Goal: Check status: Check status

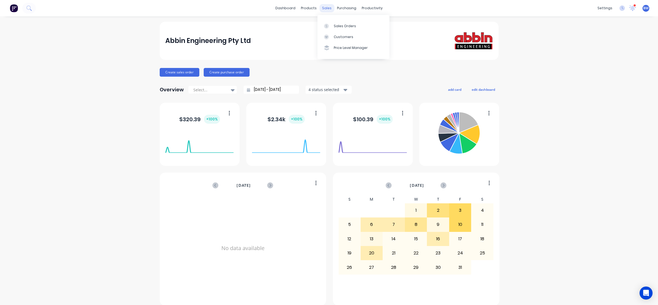
click at [325, 9] on div "sales" at bounding box center [326, 8] width 15 height 8
click at [327, 27] on icon at bounding box center [326, 26] width 5 height 5
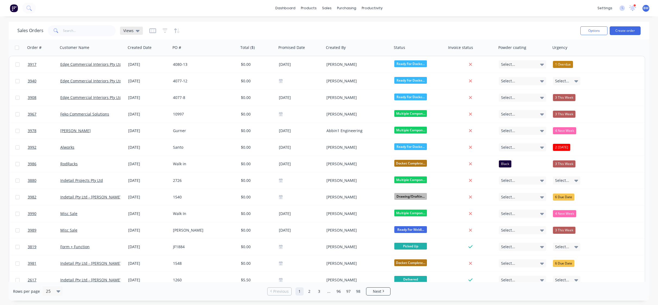
click at [134, 32] on div "Views" at bounding box center [131, 30] width 16 height 5
click at [133, 85] on button "drafts" at bounding box center [153, 88] width 62 height 6
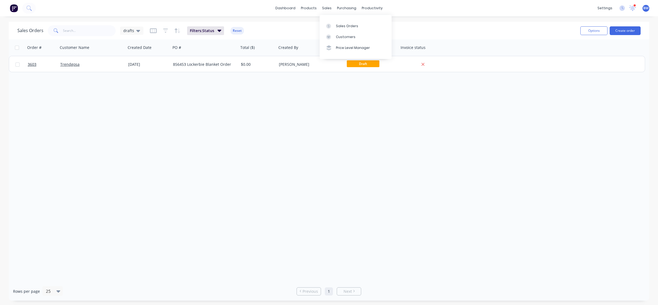
drag, startPoint x: 323, startPoint y: 7, endPoint x: 326, endPoint y: 14, distance: 7.4
click at [323, 7] on div "sales" at bounding box center [326, 8] width 15 height 8
click at [328, 20] on link "Sales Orders" at bounding box center [356, 25] width 72 height 11
click at [14, 8] on img at bounding box center [14, 8] width 8 height 8
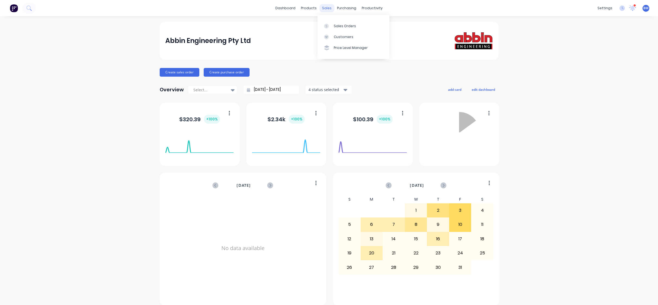
click at [326, 7] on div "sales" at bounding box center [326, 8] width 15 height 8
click at [328, 26] on icon at bounding box center [326, 26] width 5 height 5
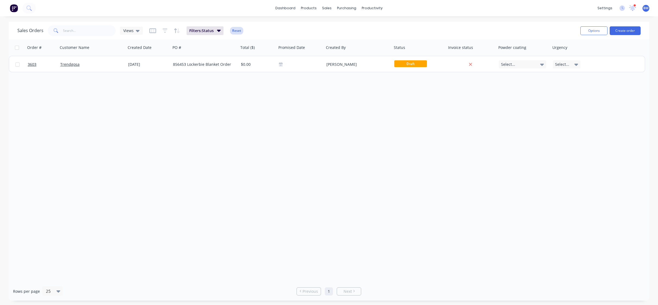
click at [239, 30] on button "Reset" at bounding box center [236, 31] width 13 height 8
click at [70, 35] on input "text" at bounding box center [89, 30] width 53 height 11
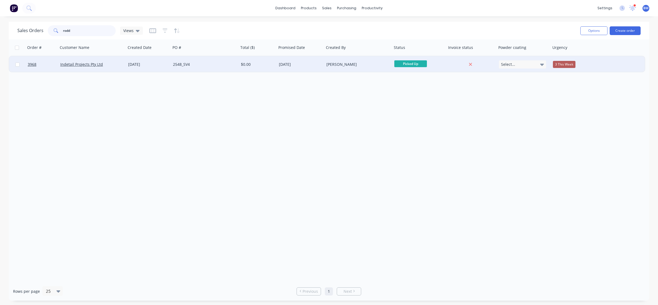
type input "rodd"
click at [301, 71] on div "[DATE]" at bounding box center [301, 64] width 48 height 16
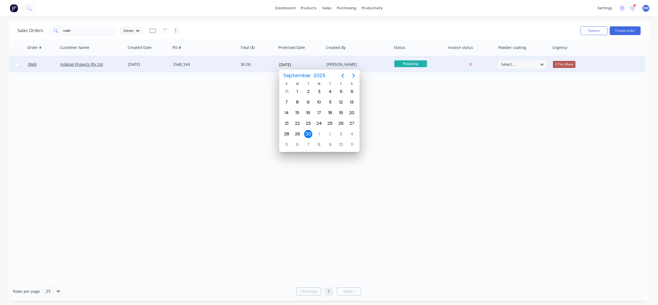
click at [187, 62] on div "2548_SV4" at bounding box center [203, 64] width 60 height 5
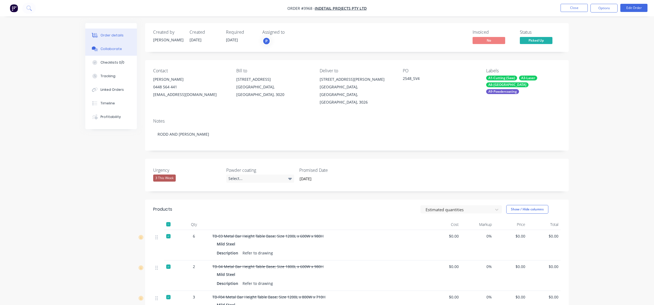
click at [121, 51] on button "Collaborate" at bounding box center [111, 49] width 52 height 14
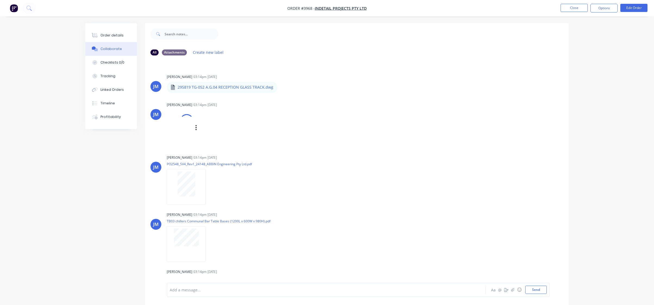
drag, startPoint x: 252, startPoint y: 191, endPoint x: 447, endPoint y: 109, distance: 211.9
click at [447, 109] on div "JM Joe Muscari 03:14pm 18/09/25 CRANK TABLE.pdf Labels Download Delete" at bounding box center [357, 123] width 424 height 45
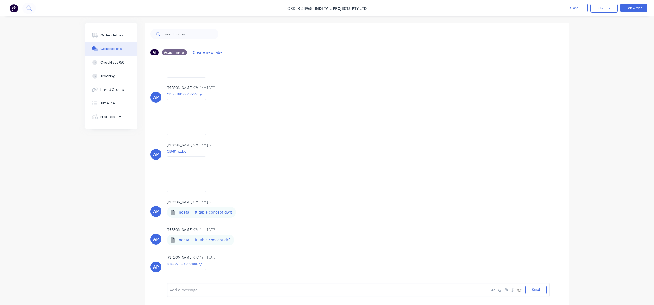
scroll to position [1356, 0]
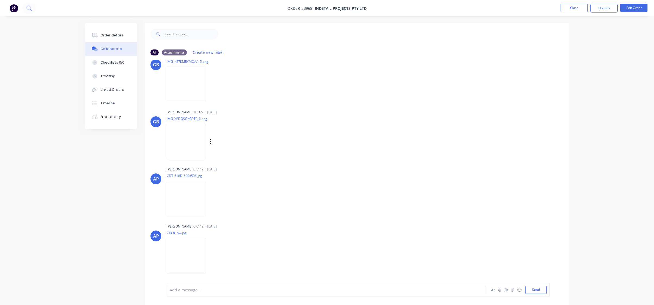
click at [189, 151] on img at bounding box center [186, 142] width 39 height 36
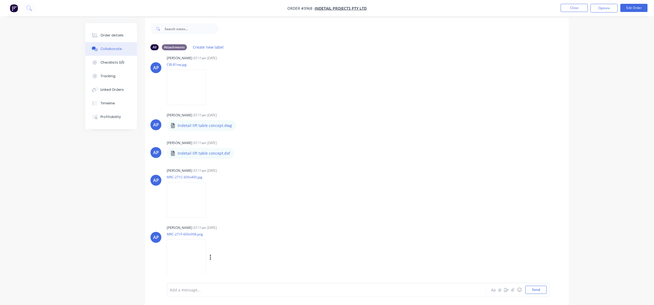
scroll to position [8, 0]
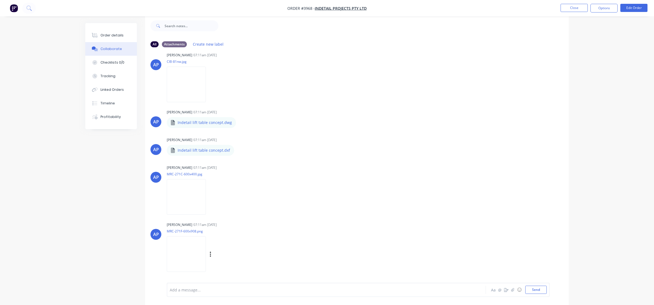
click at [202, 251] on img at bounding box center [186, 254] width 39 height 36
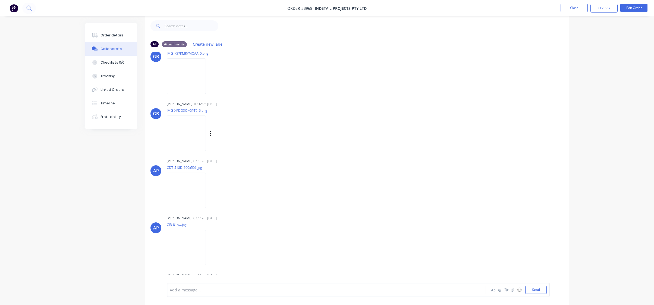
click at [194, 134] on img at bounding box center [186, 133] width 39 height 36
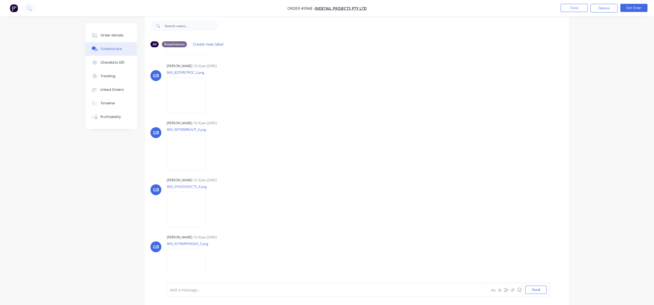
scroll to position [1031, 0]
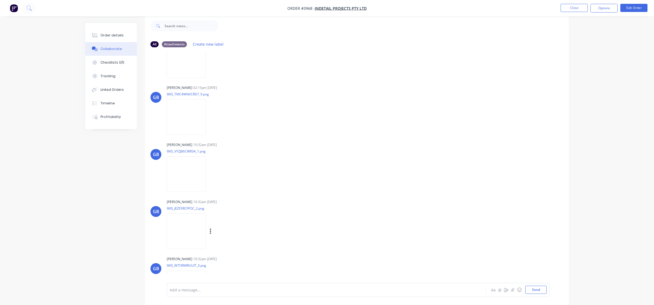
click at [202, 237] on img at bounding box center [186, 231] width 39 height 36
click at [198, 121] on img at bounding box center [186, 117] width 39 height 36
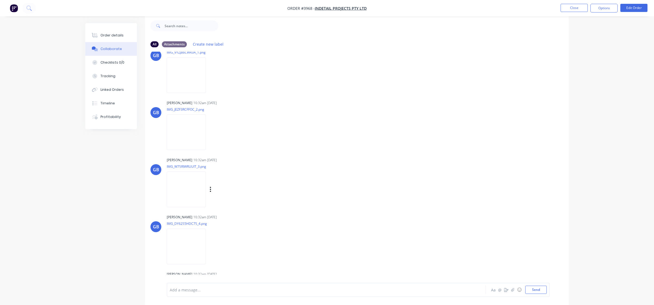
scroll to position [1194, 0]
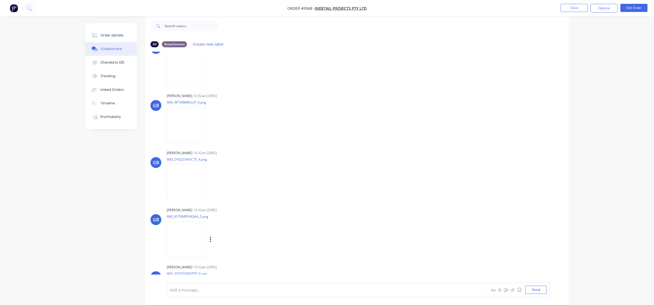
click at [179, 236] on img at bounding box center [186, 239] width 39 height 36
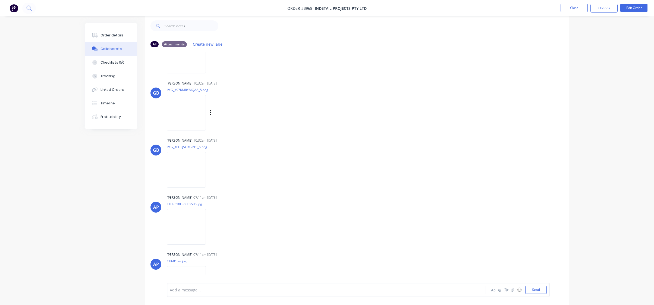
scroll to position [1329, 0]
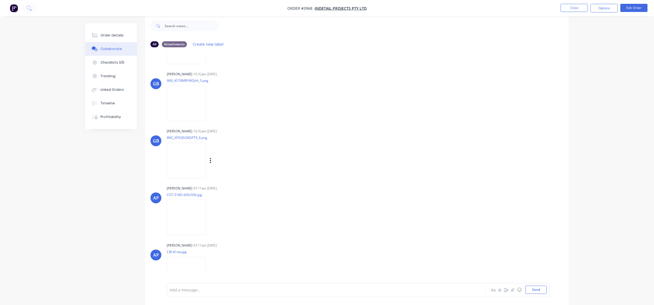
click at [187, 154] on img at bounding box center [186, 161] width 39 height 36
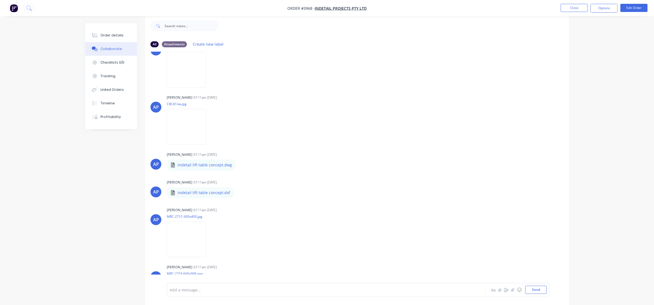
scroll to position [1519, 0]
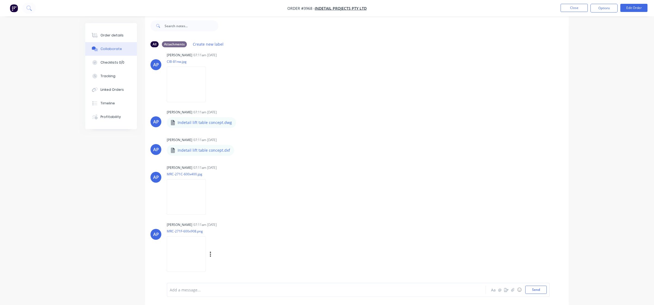
click at [188, 248] on img at bounding box center [186, 254] width 39 height 36
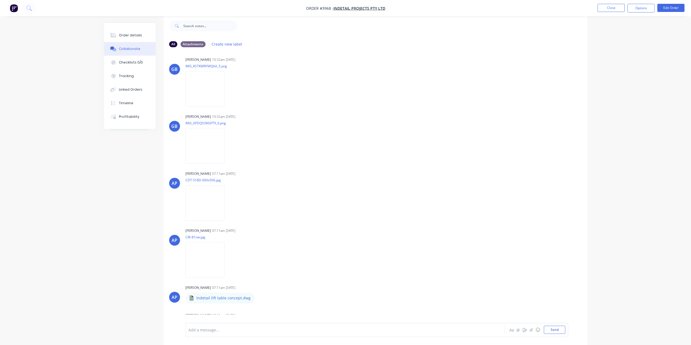
scroll to position [1343, 0]
click at [597, 7] on ul "Close Options Edit Order" at bounding box center [641, 8] width 100 height 9
click at [616, 9] on button "Close" at bounding box center [611, 8] width 27 height 8
